Goal: Information Seeking & Learning: Learn about a topic

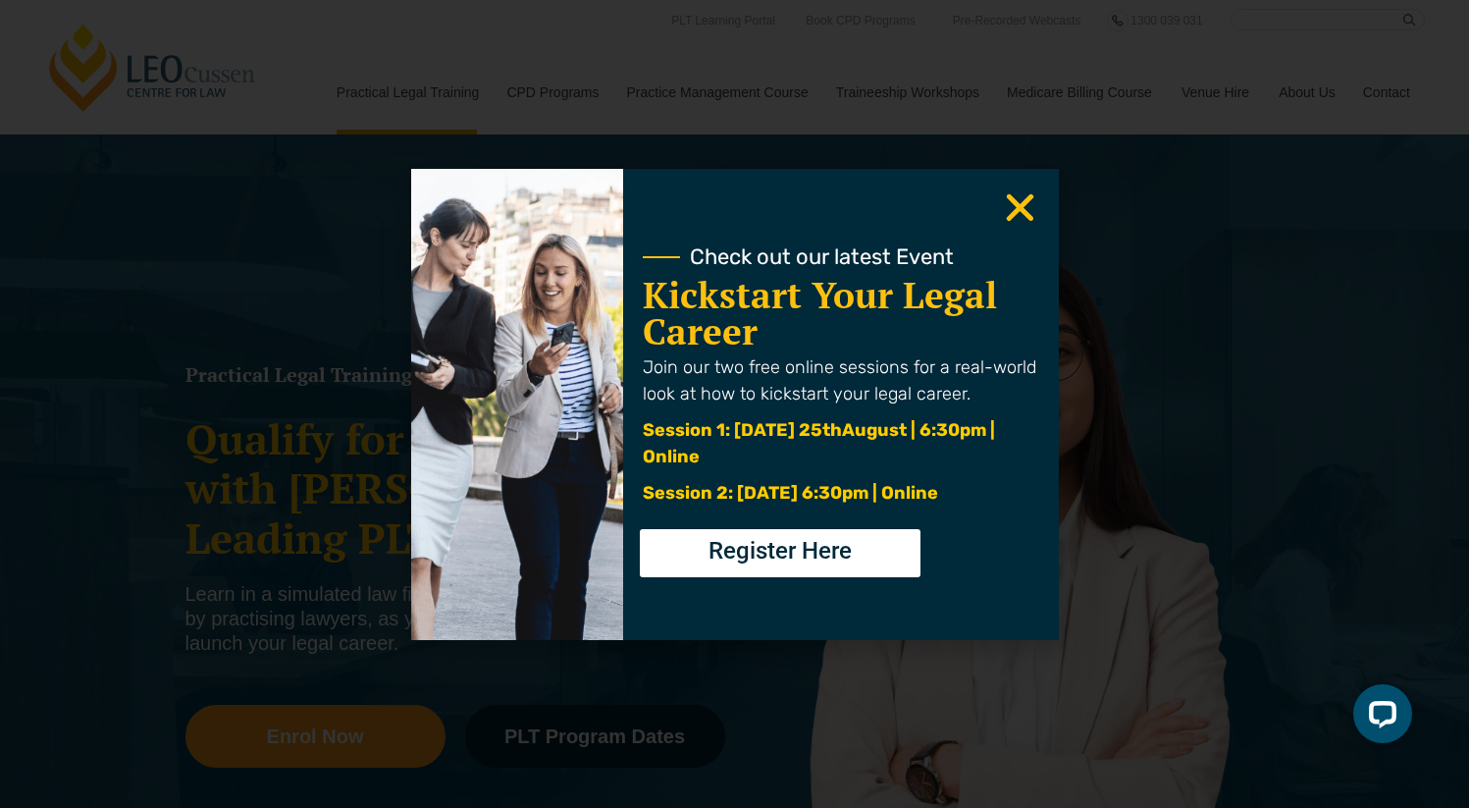
click at [318, 321] on div "Check out our latest Event Kickstart Your Legal Career Join our two free online…" at bounding box center [734, 404] width 1469 height 808
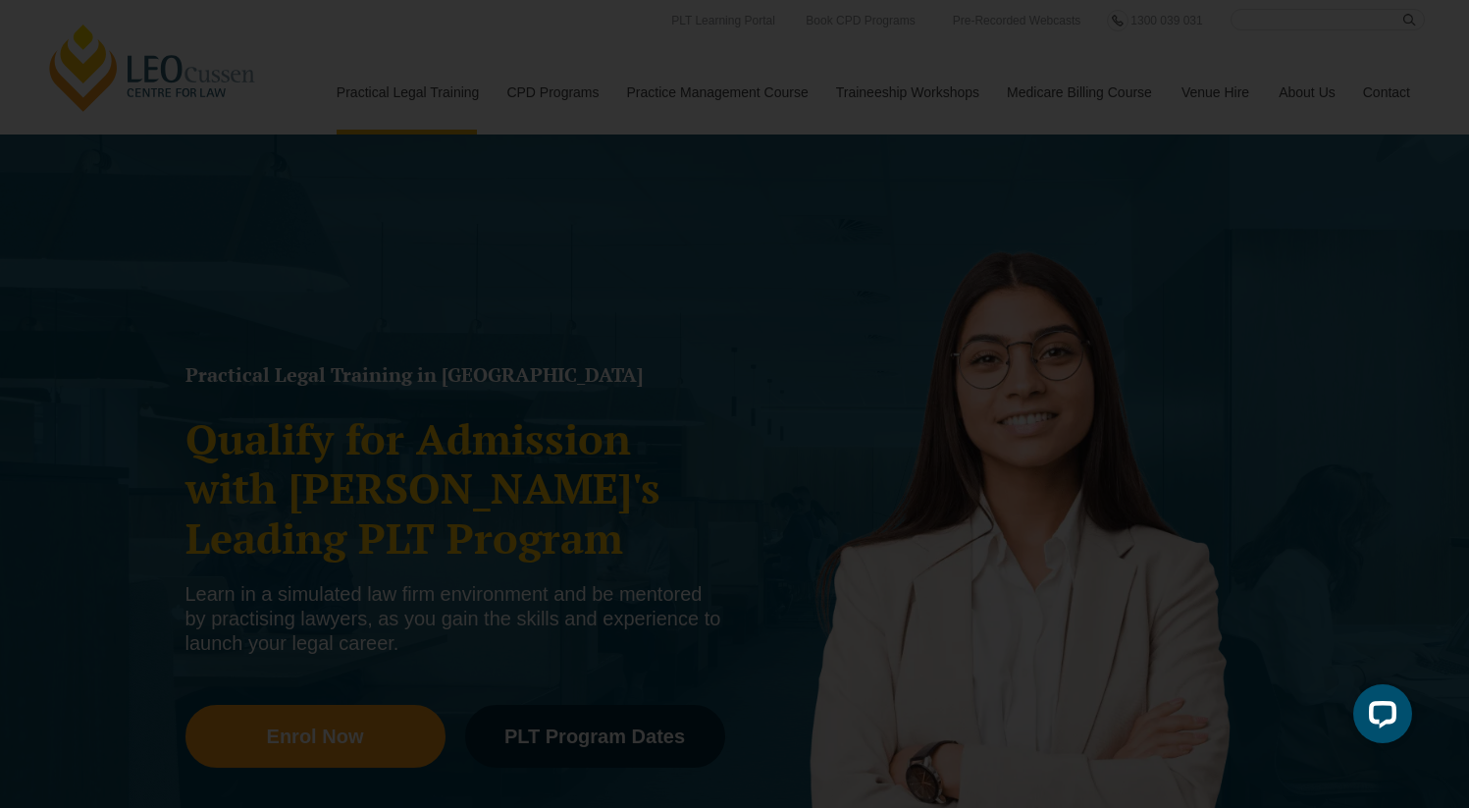
click at [1030, 219] on use "Close" at bounding box center [1019, 206] width 27 height 27
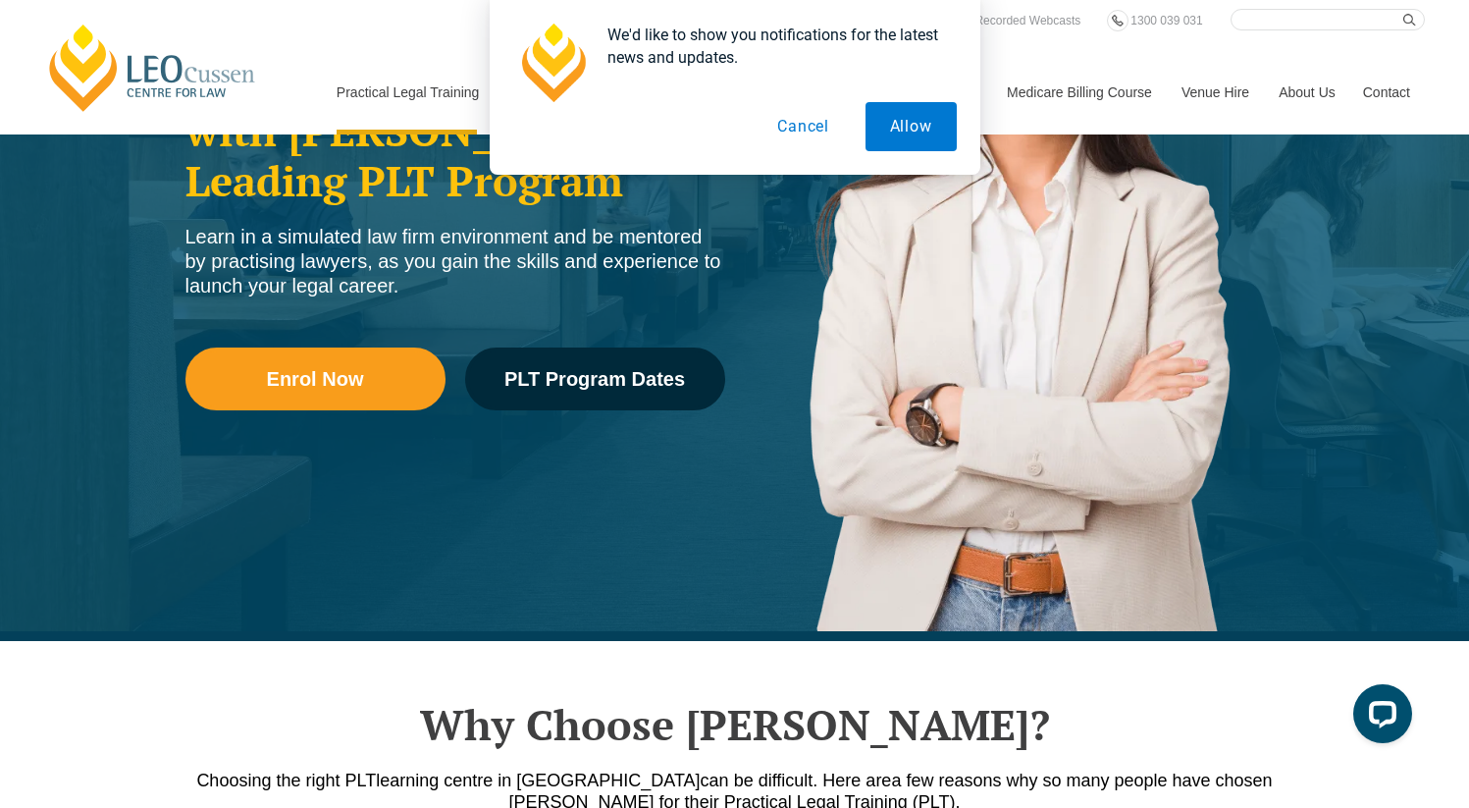
click at [792, 125] on button "Cancel" at bounding box center [803, 126] width 101 height 49
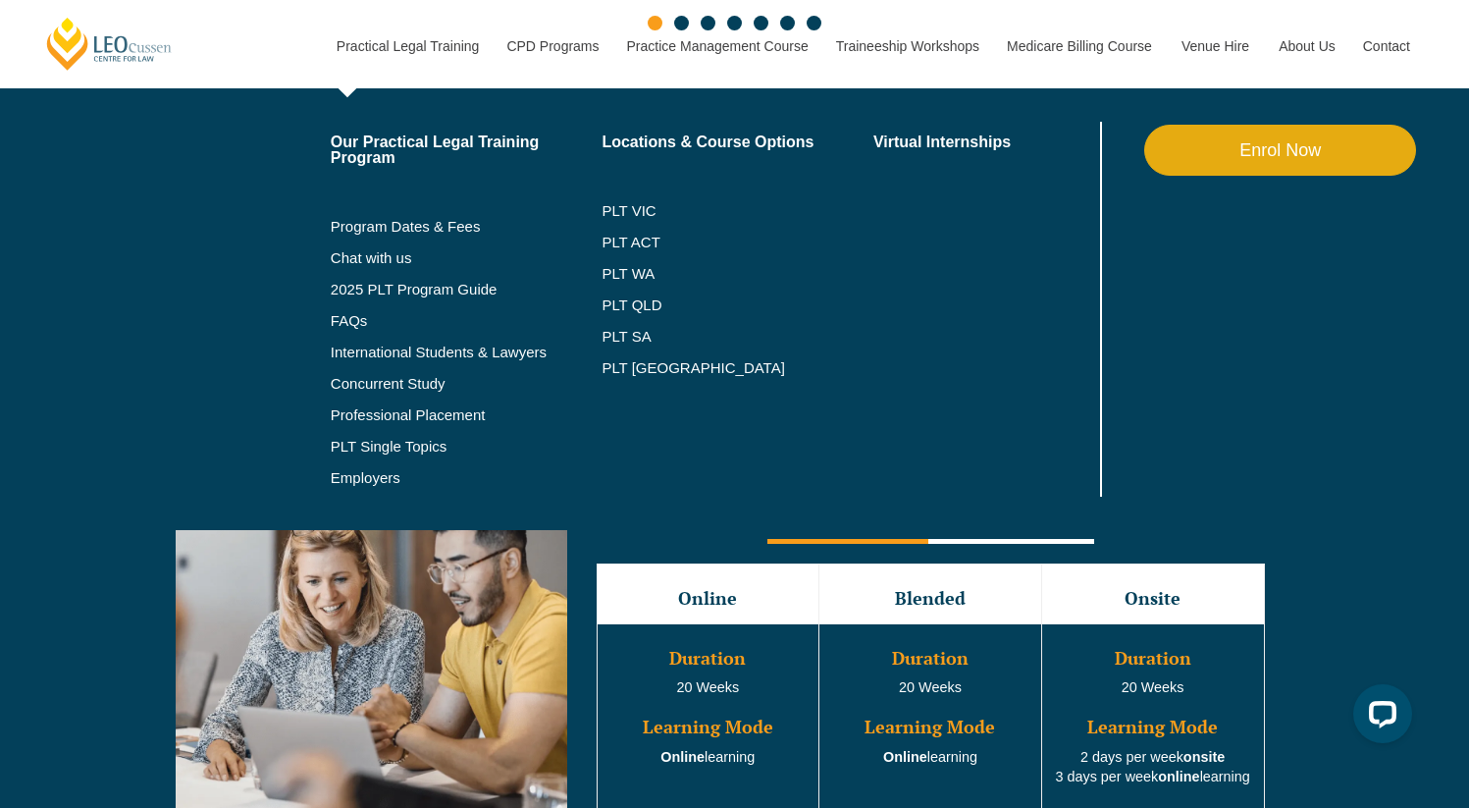
scroll to position [1514, 0]
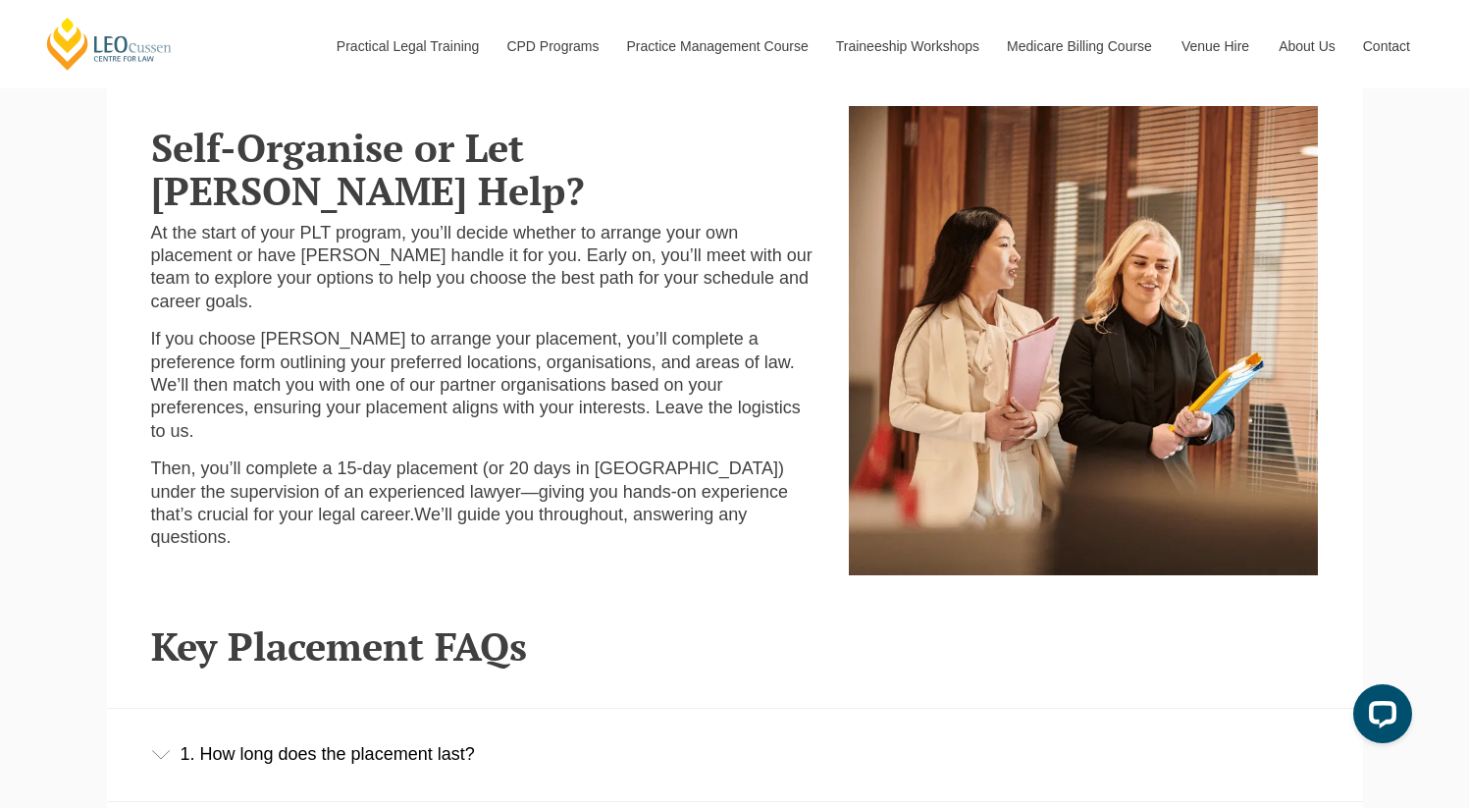
scroll to position [804, 0]
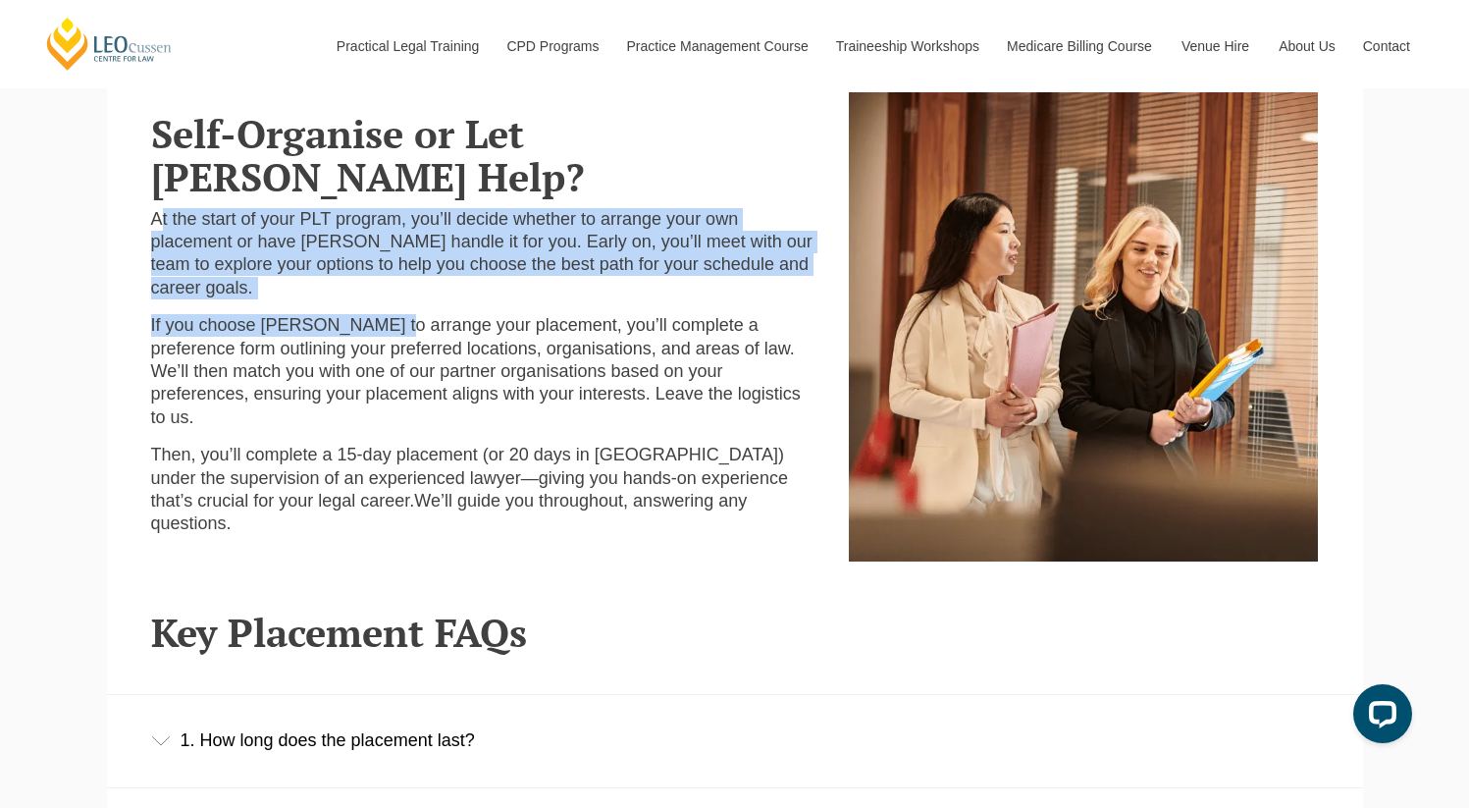
drag, startPoint x: 163, startPoint y: 203, endPoint x: 377, endPoint y: 275, distance: 225.6
click at [377, 274] on div "Self-Organise or Let Leo Cussen Help? At the start of your PLT program, you’ll …" at bounding box center [485, 321] width 699 height 458
click at [377, 314] on p "If you choose Leo Cussen to arrange your placement, you’ll complete a preferenc…" at bounding box center [485, 371] width 669 height 115
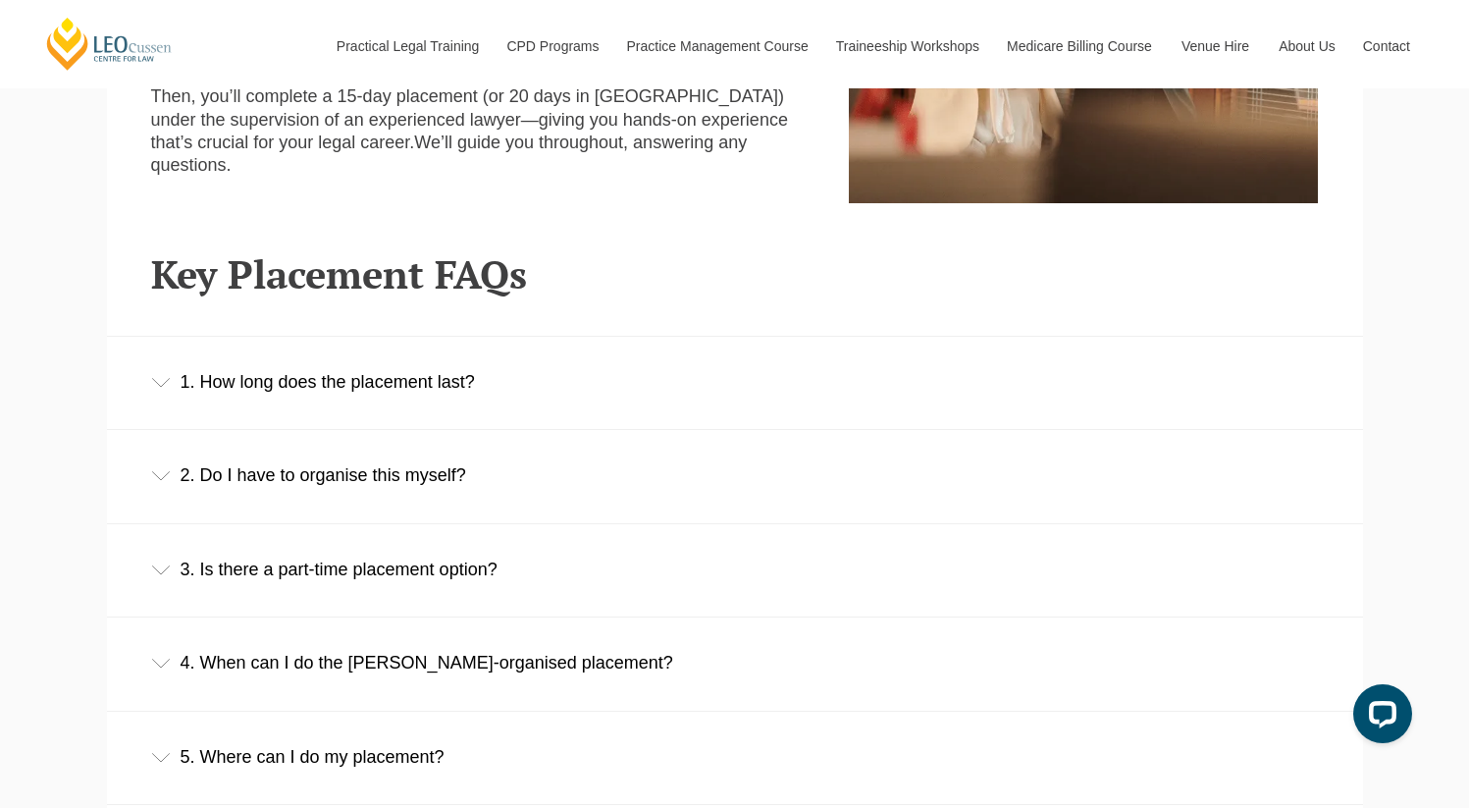
scroll to position [1174, 0]
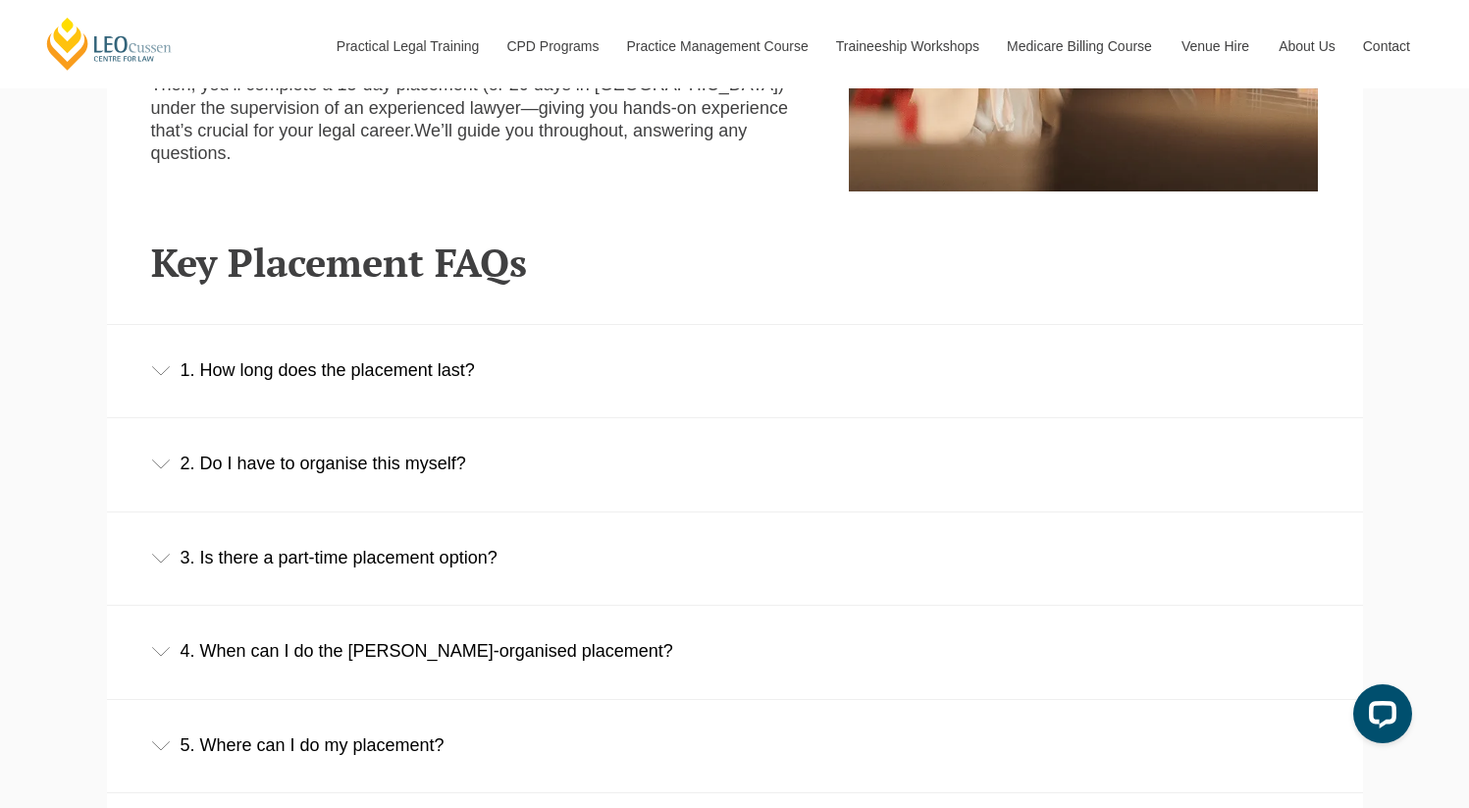
click at [324, 358] on div "1. How long does the placement last?" at bounding box center [735, 370] width 1256 height 91
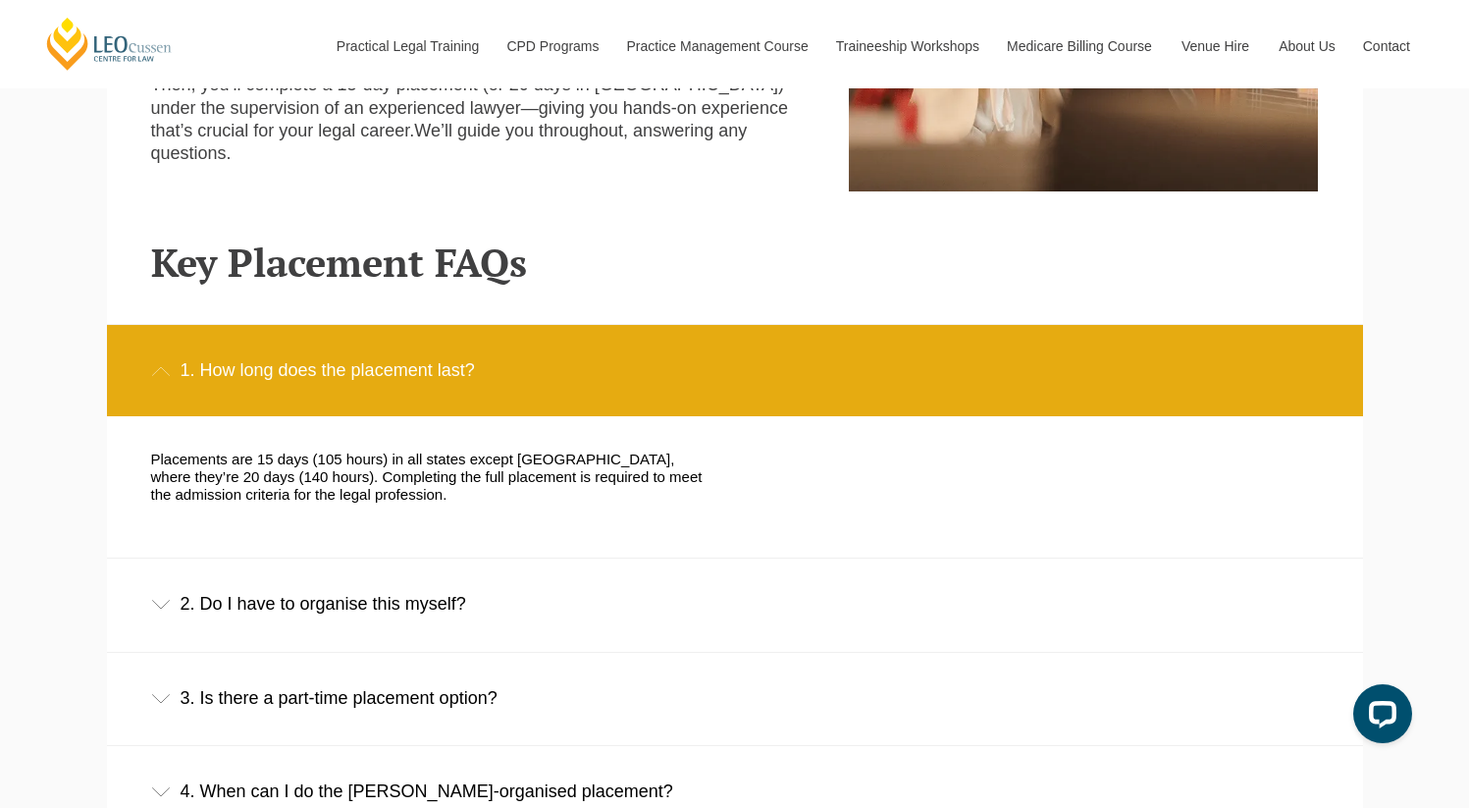
click at [324, 358] on div "1. How long does the placement last?" at bounding box center [735, 370] width 1256 height 91
